Goal: Use online tool/utility: Utilize a website feature to perform a specific function

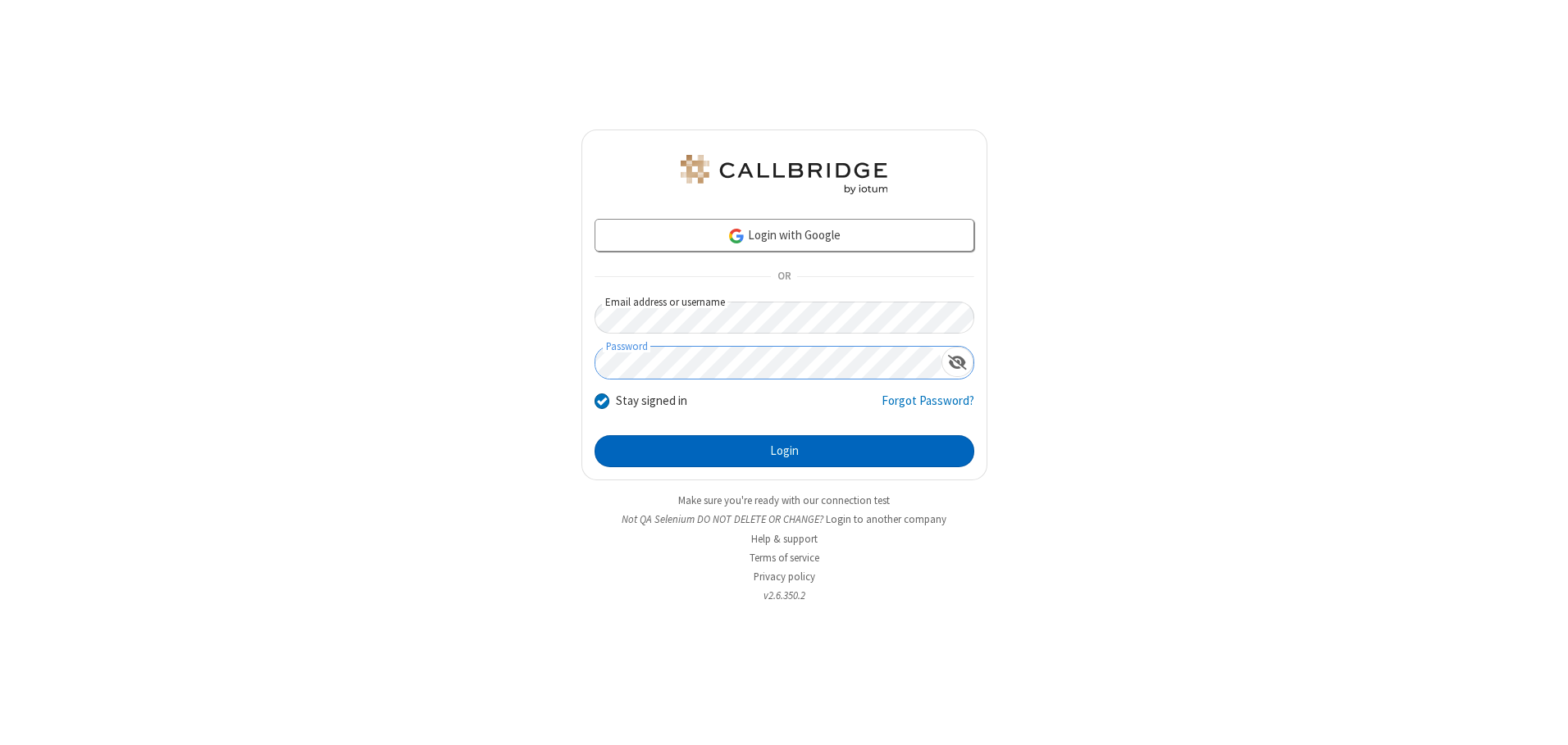
click at [784, 451] on button "Login" at bounding box center [784, 451] width 379 height 32
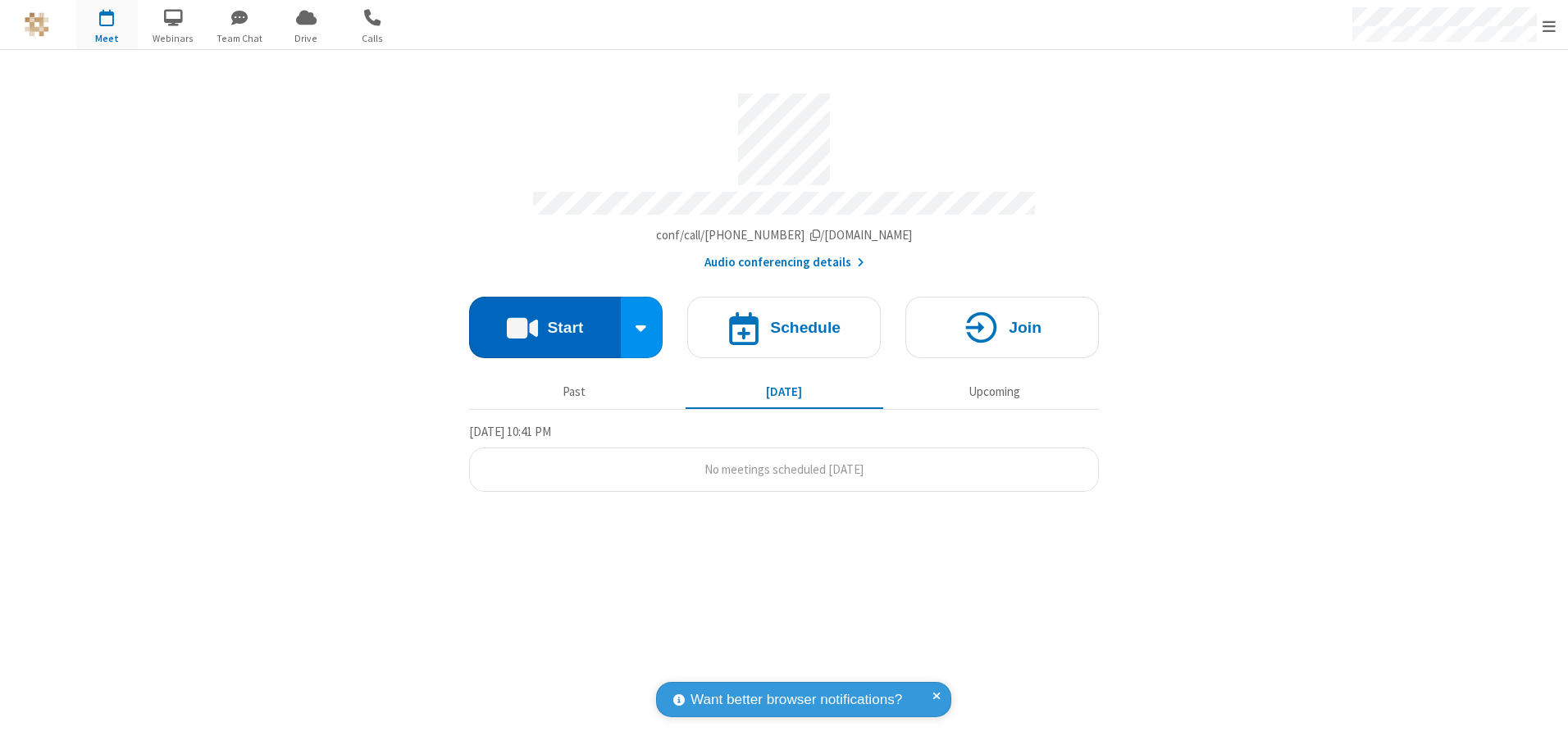
click at [545, 321] on button "Start" at bounding box center [545, 327] width 151 height 62
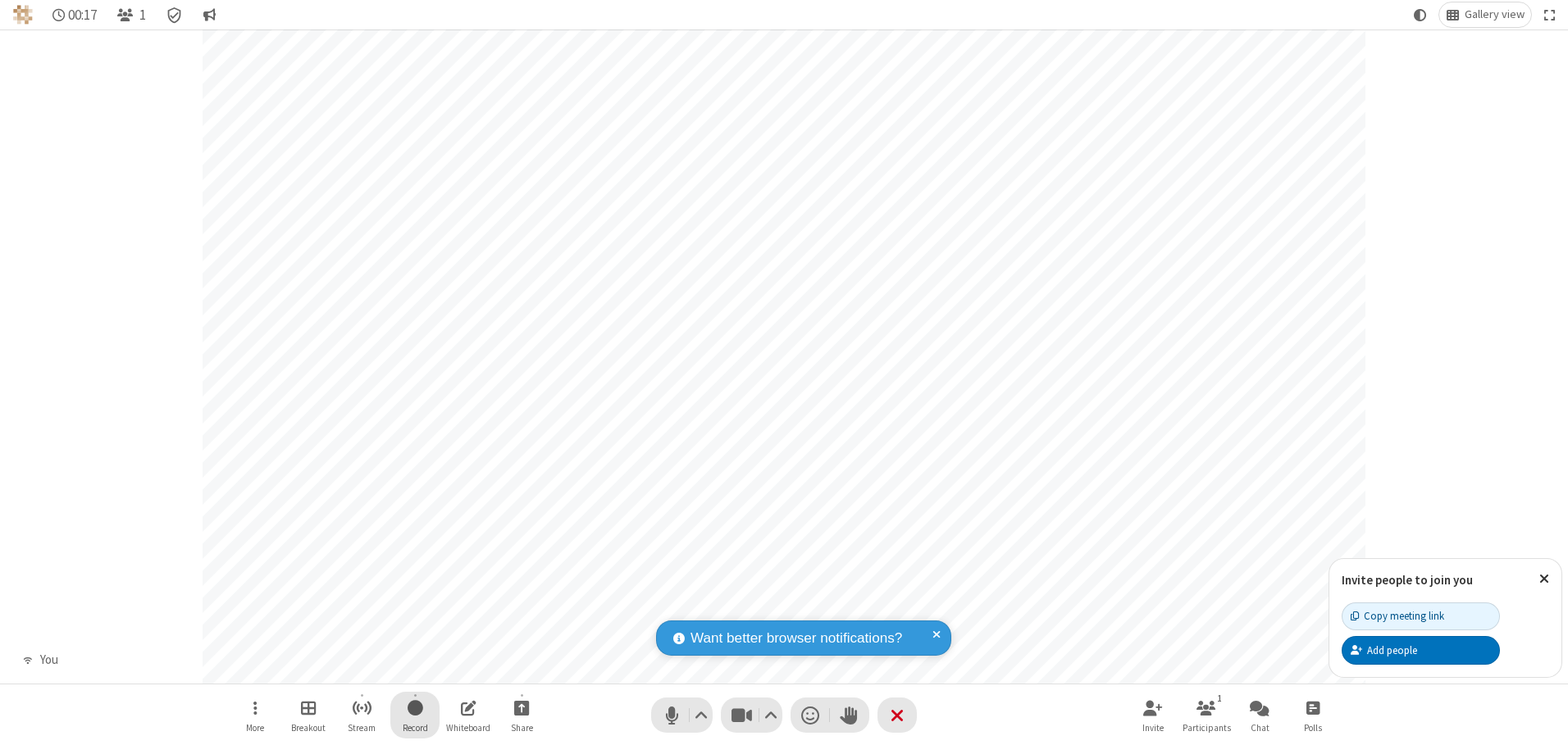
click at [415, 715] on span "Start recording" at bounding box center [416, 708] width 16 height 21
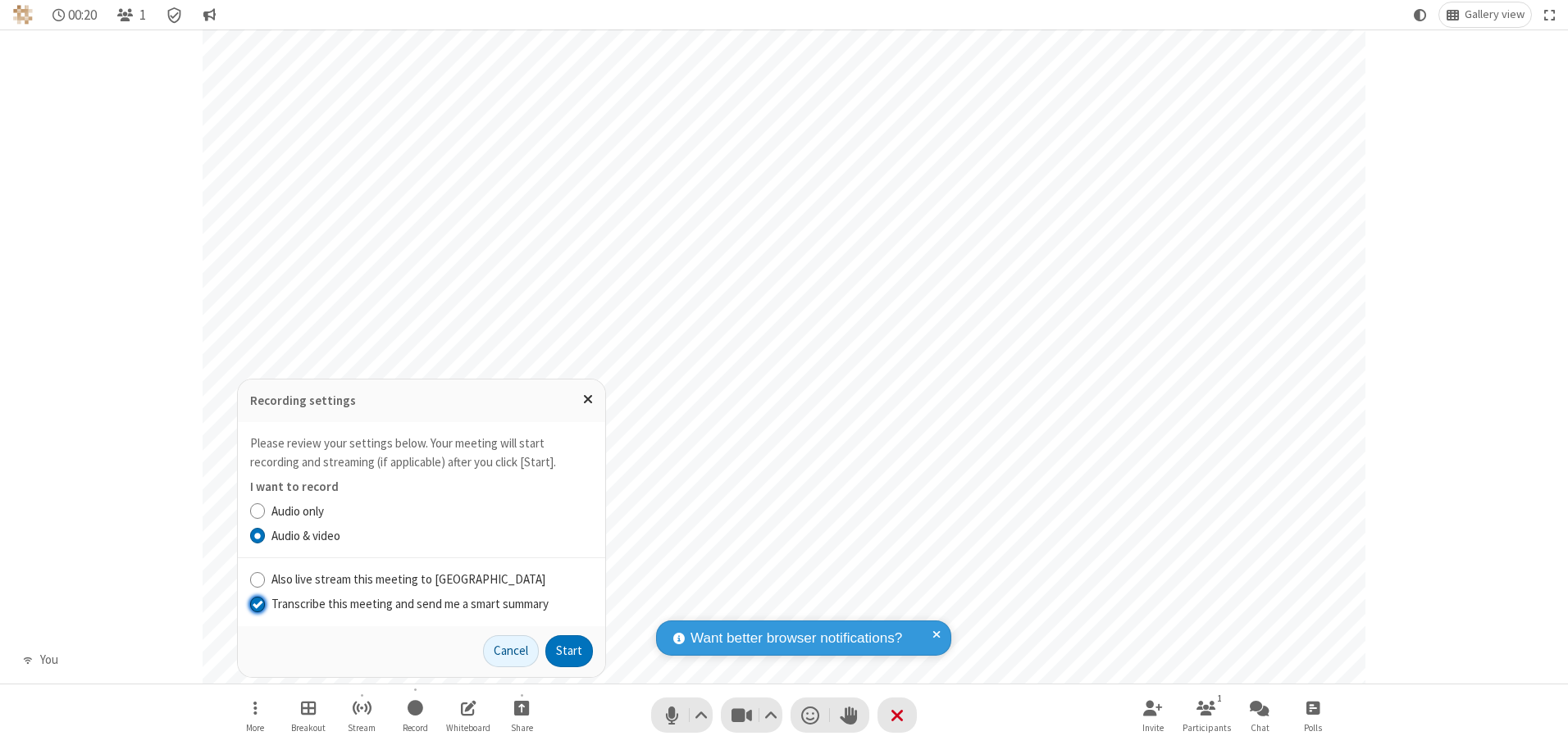
click at [257, 603] on input "Transcribe this meeting and send me a smart summary" at bounding box center [258, 604] width 16 height 18
click at [569, 651] on button "Start" at bounding box center [569, 651] width 47 height 32
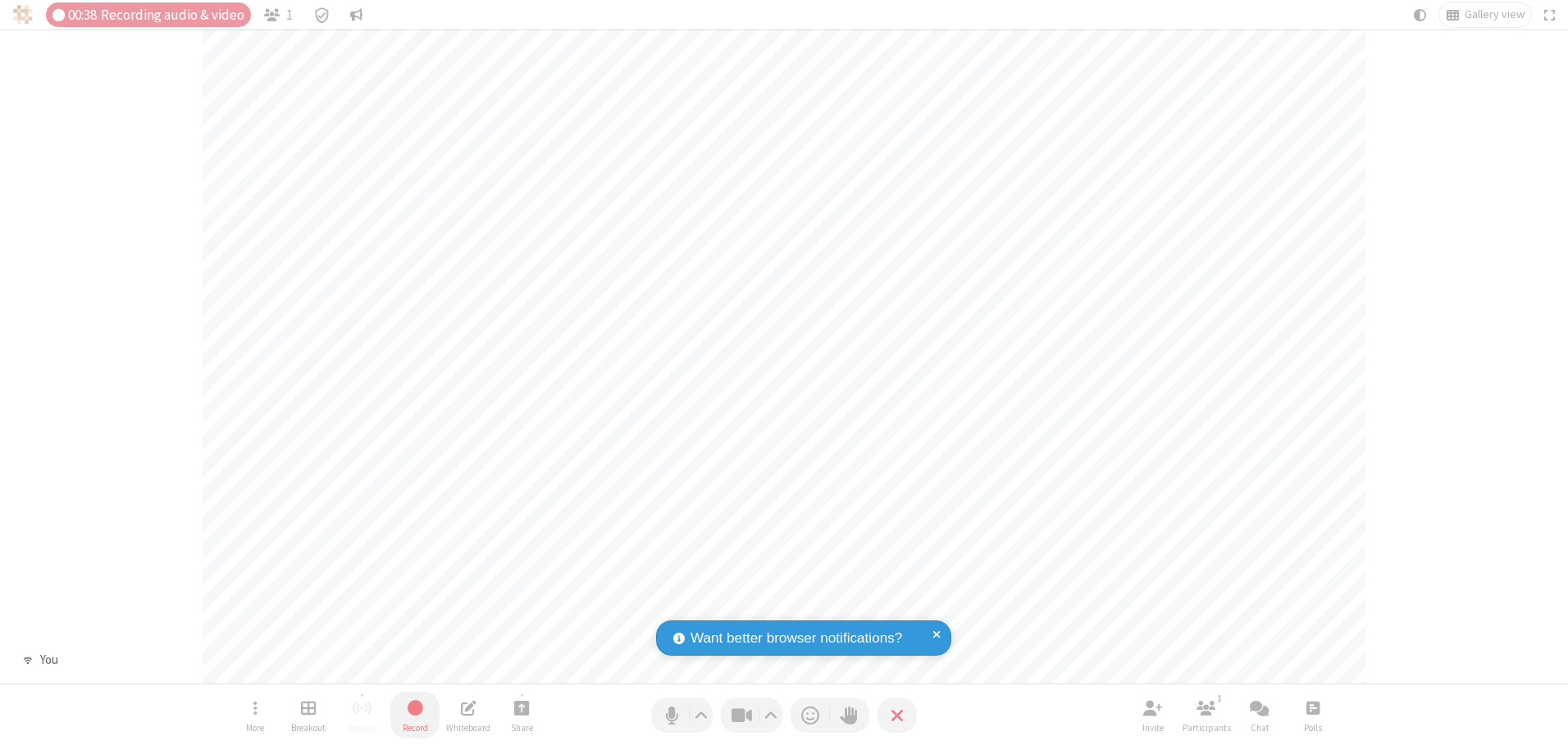
click at [415, 715] on span "Stop recording" at bounding box center [415, 708] width 19 height 21
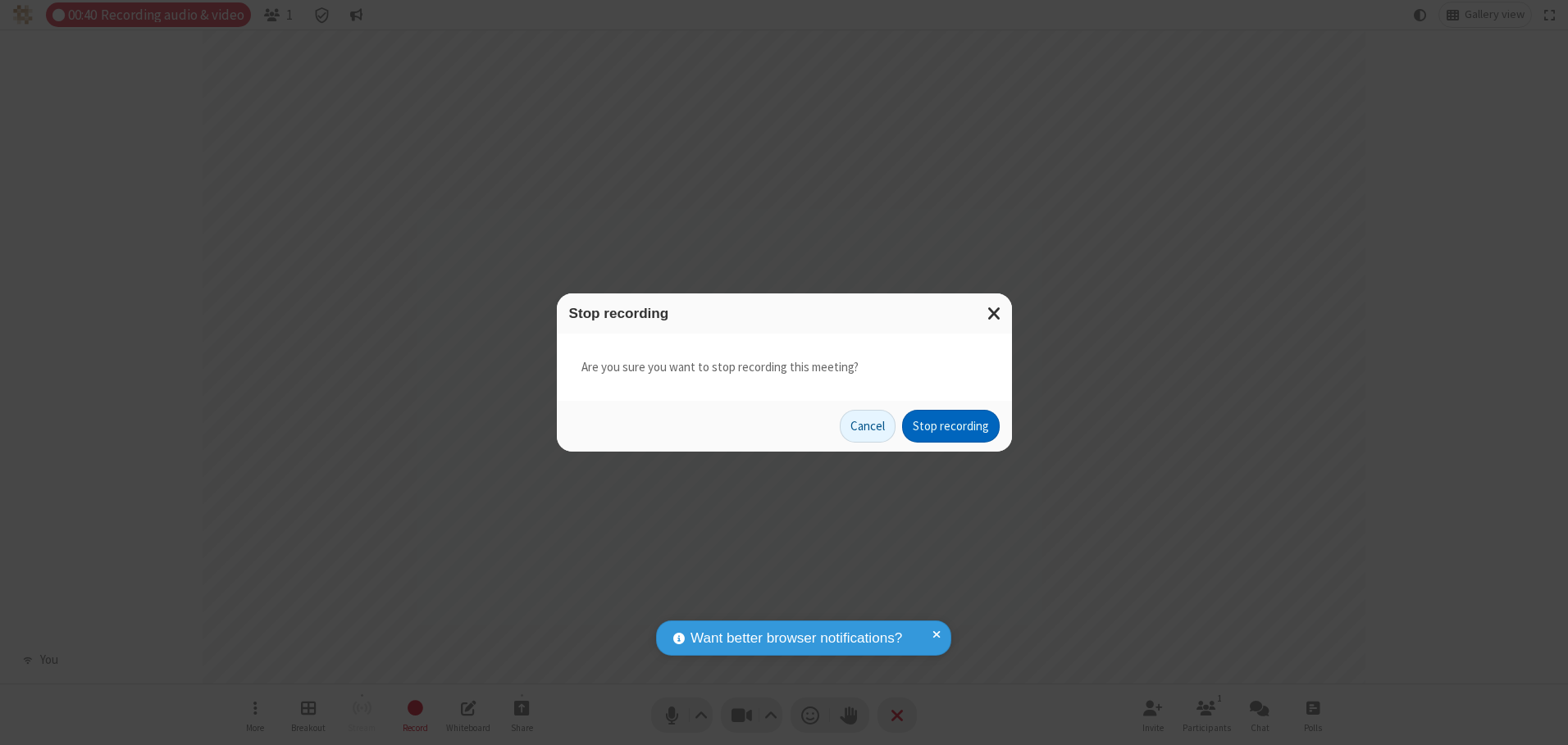
click at [951, 427] on button "Stop recording" at bounding box center [951, 426] width 97 height 32
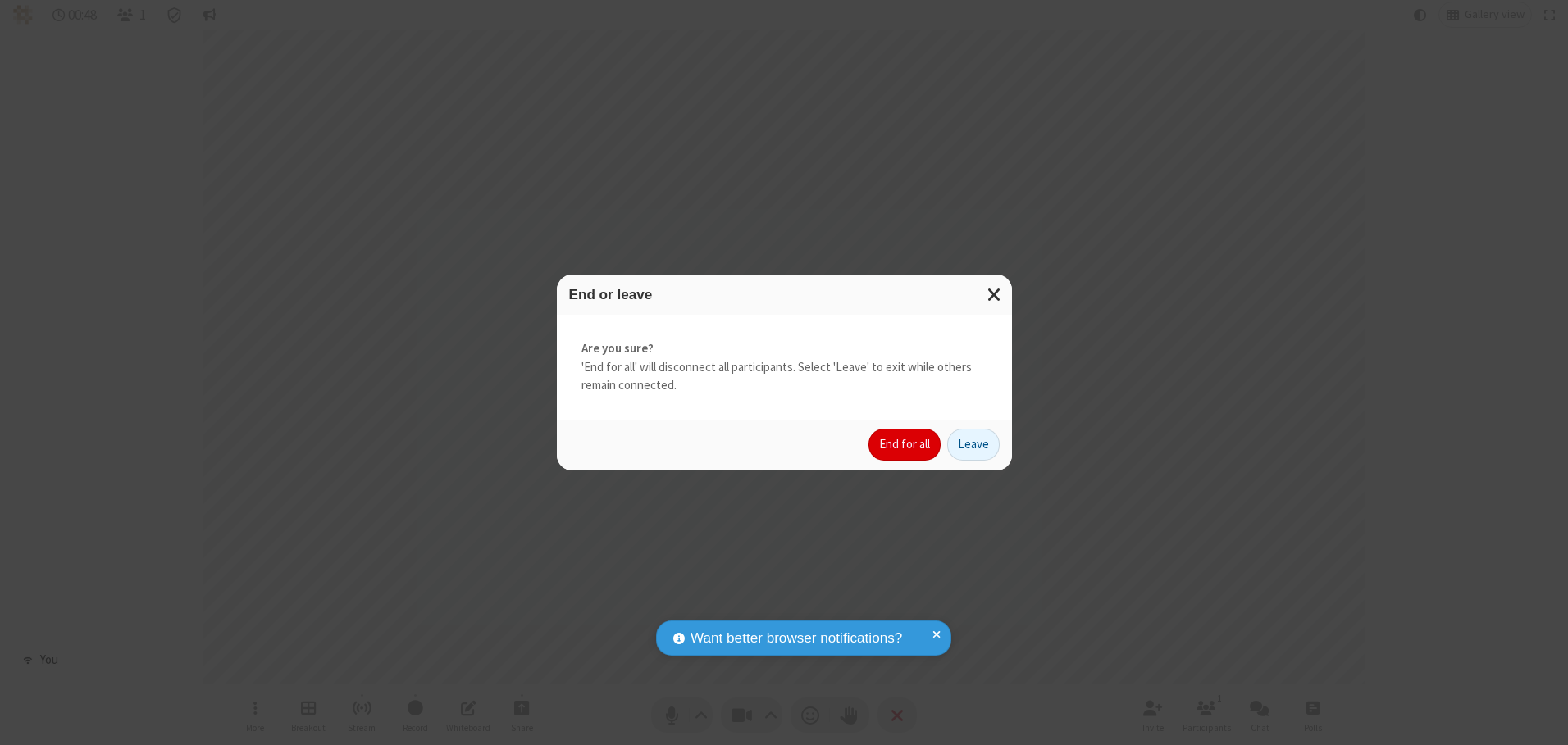
click at [905, 444] on button "End for all" at bounding box center [903, 444] width 72 height 32
